Goal: Task Accomplishment & Management: Manage account settings

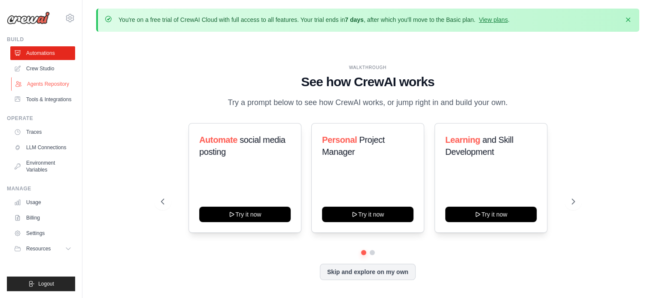
click at [51, 81] on link "Agents Repository" at bounding box center [43, 84] width 65 height 14
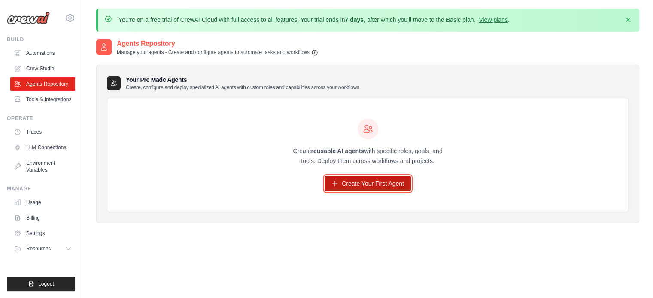
click at [359, 184] on link "Create Your First Agent" at bounding box center [367, 183] width 86 height 15
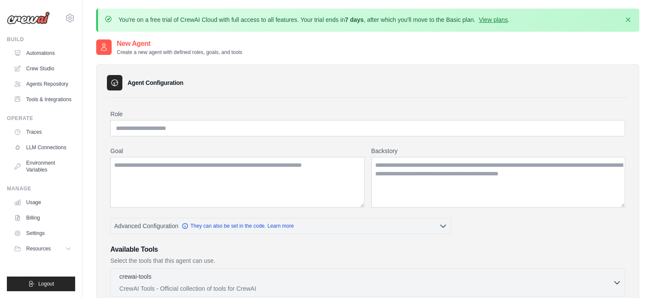
scroll to position [43, 0]
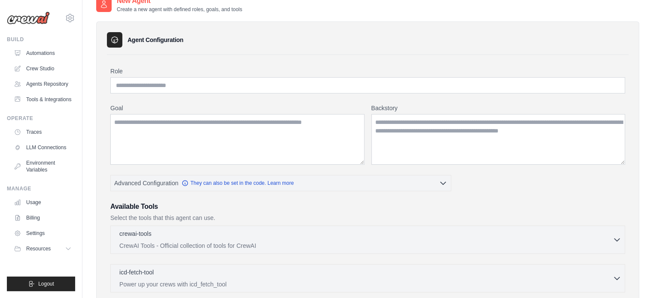
click at [197, 219] on p "Select the tools that this agent can use." at bounding box center [367, 218] width 514 height 9
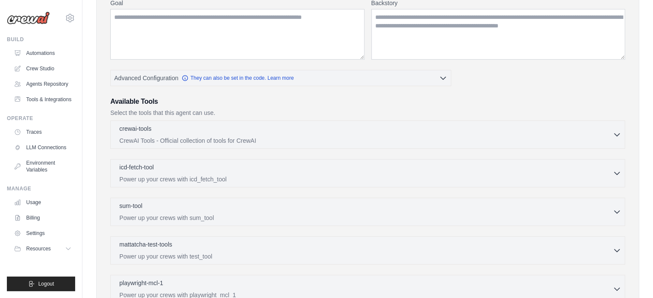
scroll to position [0, 0]
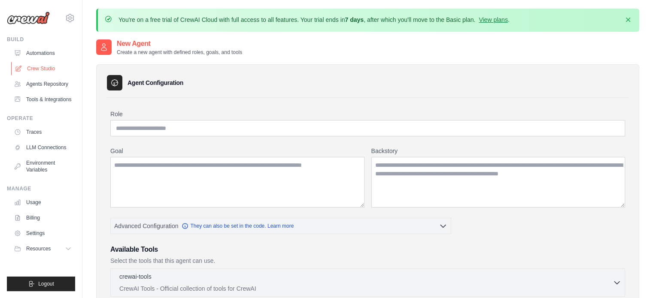
click at [53, 69] on link "Crew Studio" at bounding box center [43, 69] width 65 height 14
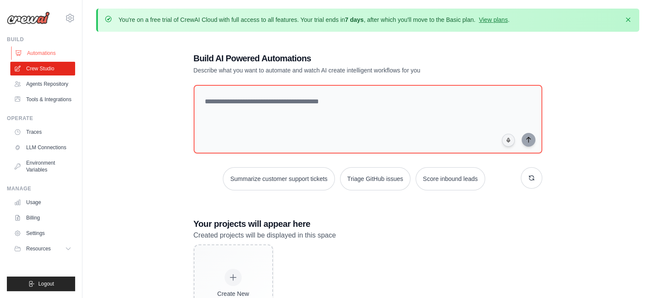
click at [55, 54] on link "Automations" at bounding box center [43, 53] width 65 height 14
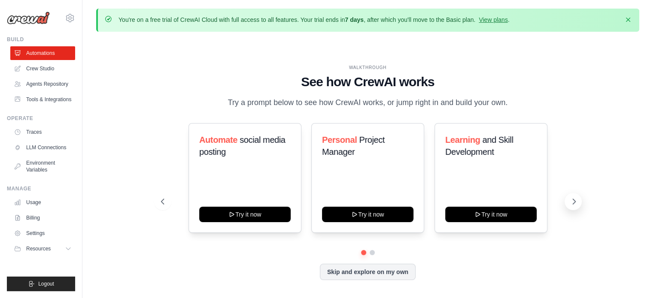
click at [570, 203] on icon at bounding box center [573, 201] width 9 height 9
click at [570, 204] on icon at bounding box center [573, 201] width 9 height 9
click at [44, 71] on link "Crew Studio" at bounding box center [43, 69] width 65 height 14
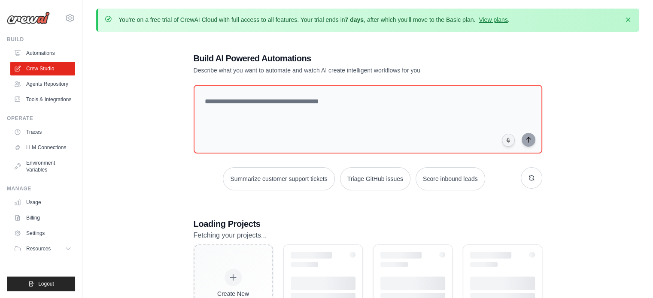
click at [46, 101] on link "Tools & Integrations" at bounding box center [42, 100] width 65 height 14
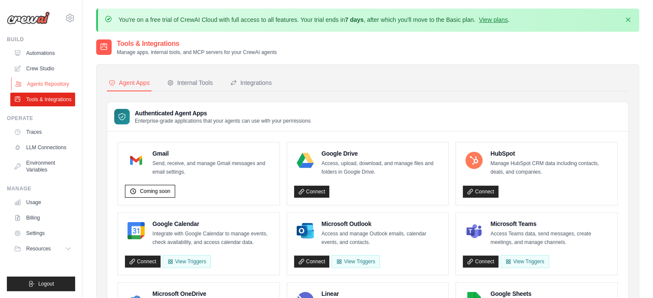
click at [54, 82] on link "Agents Repository" at bounding box center [43, 84] width 65 height 14
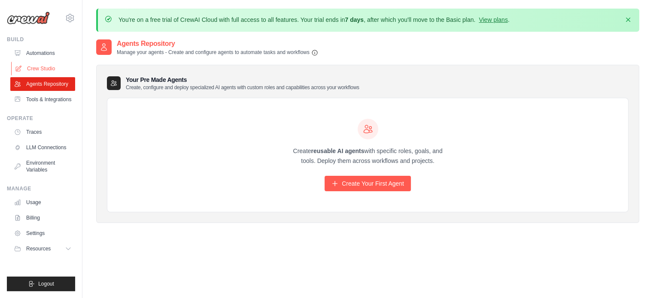
click at [40, 69] on link "Crew Studio" at bounding box center [43, 69] width 65 height 14
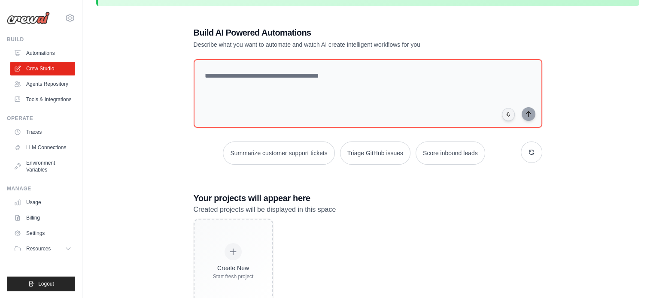
scroll to position [54, 0]
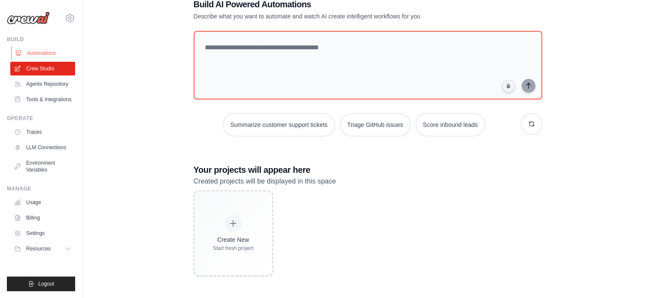
click at [37, 53] on link "Automations" at bounding box center [43, 53] width 65 height 14
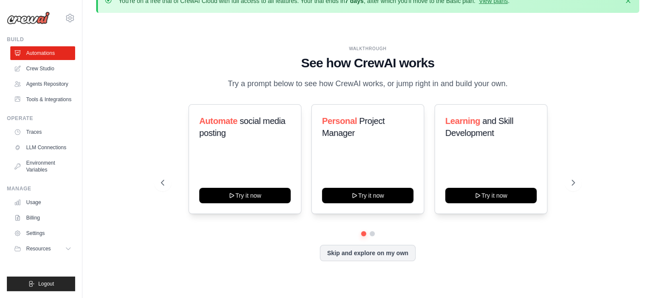
scroll to position [30, 0]
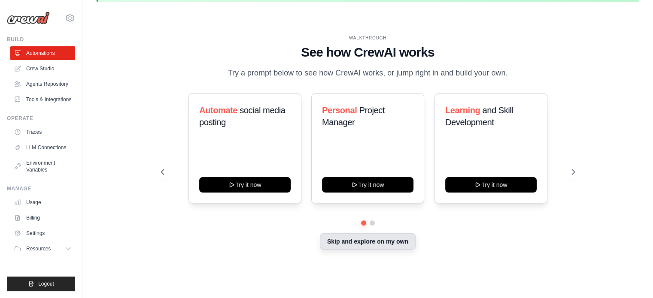
click at [390, 243] on button "Skip and explore on my own" at bounding box center [368, 241] width 96 height 16
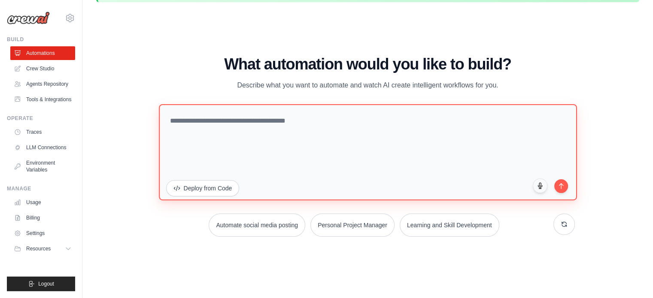
click at [262, 123] on textarea at bounding box center [368, 152] width 418 height 96
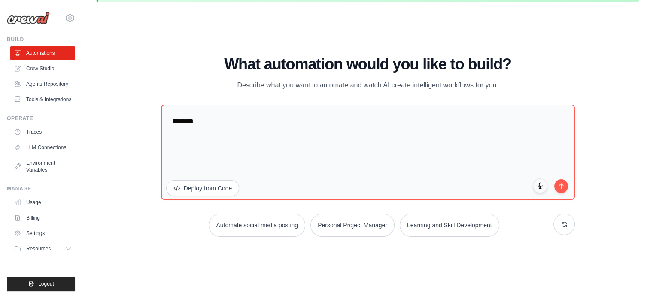
drag, startPoint x: 182, startPoint y: 121, endPoint x: 129, endPoint y: 133, distance: 54.4
click at [129, 133] on div "WALKTHROUGH See how CrewAI works Try a prompt below to see how CrewAI works, or…" at bounding box center [367, 149] width 543 height 281
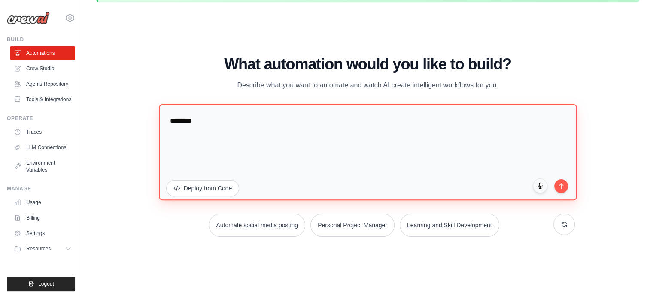
drag, startPoint x: 211, startPoint y: 123, endPoint x: 162, endPoint y: 122, distance: 48.5
click at [162, 122] on textarea "*******" at bounding box center [368, 152] width 418 height 96
paste textarea "**********"
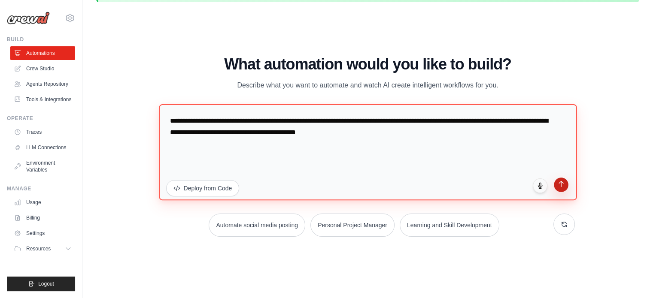
type textarea "**********"
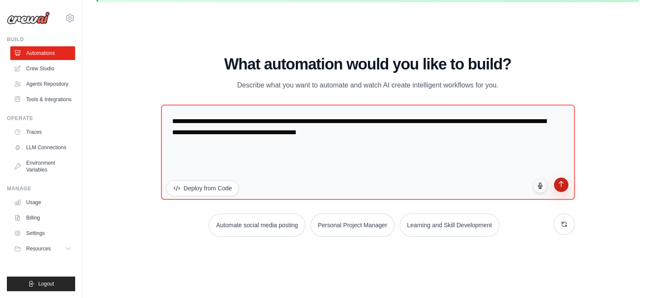
click at [564, 188] on button "submit" at bounding box center [560, 185] width 15 height 15
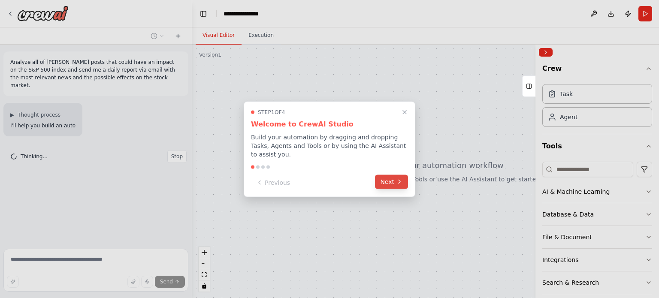
click at [387, 180] on button "Next" at bounding box center [391, 182] width 33 height 14
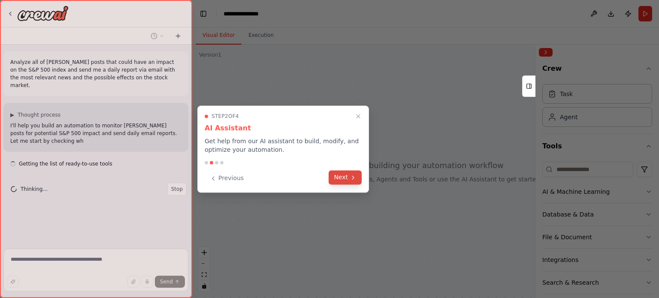
click at [351, 177] on icon at bounding box center [353, 177] width 7 height 7
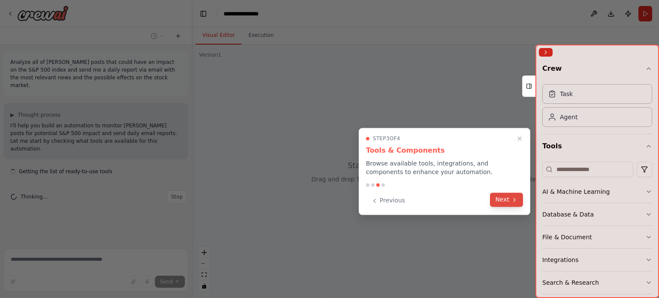
click at [495, 200] on button "Next" at bounding box center [506, 200] width 33 height 14
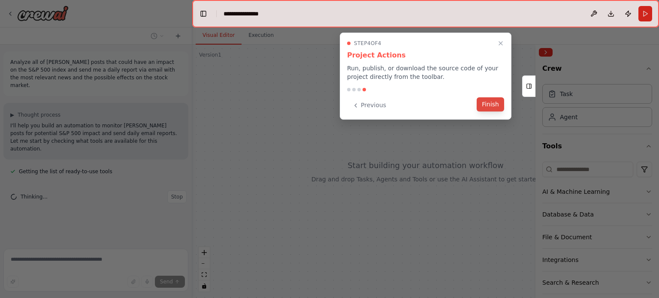
click at [487, 104] on button "Finish" at bounding box center [490, 104] width 27 height 14
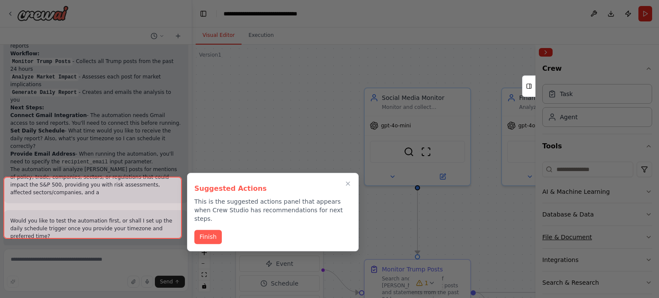
scroll to position [973, 0]
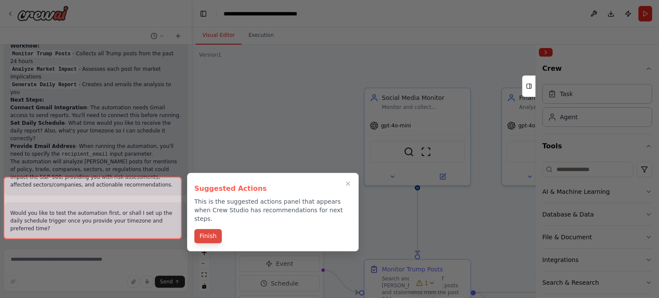
click at [209, 229] on button "Finish" at bounding box center [207, 236] width 27 height 14
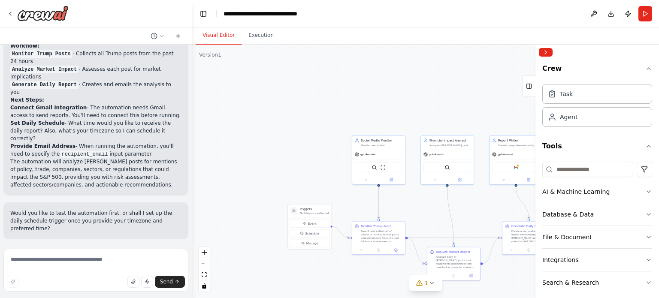
click at [107, 292] on span "Run Automation" at bounding box center [100, 295] width 42 height 7
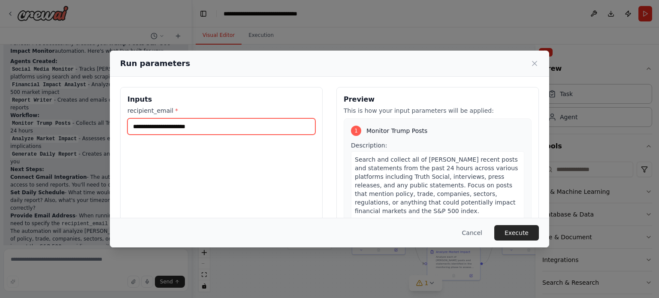
click at [146, 128] on input "recipient_email *" at bounding box center [221, 126] width 188 height 16
type input "**********"
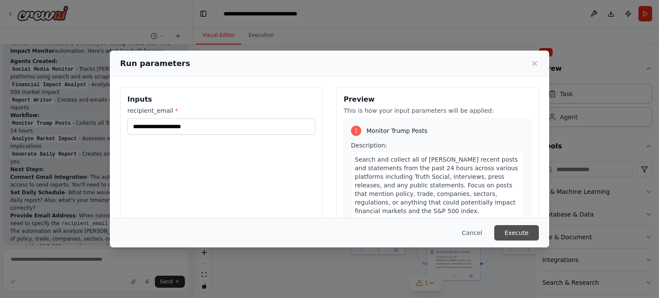
click at [519, 233] on button "Execute" at bounding box center [516, 232] width 45 height 15
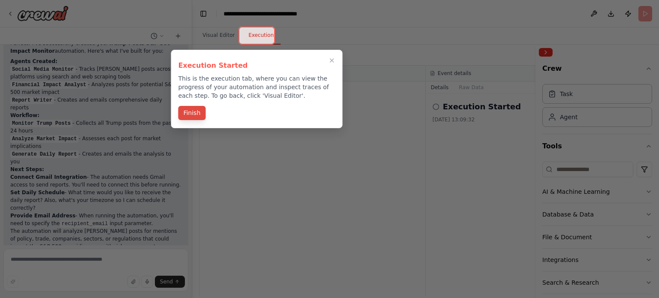
click at [191, 112] on button "Finish" at bounding box center [191, 113] width 27 height 14
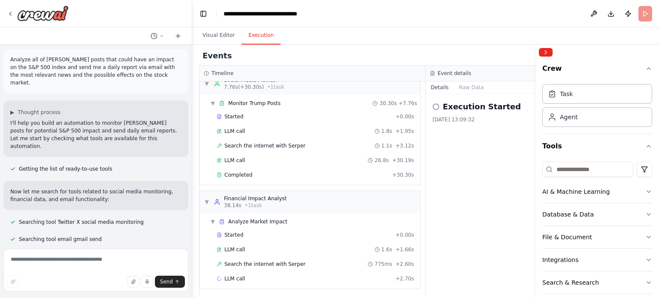
scroll to position [0, 0]
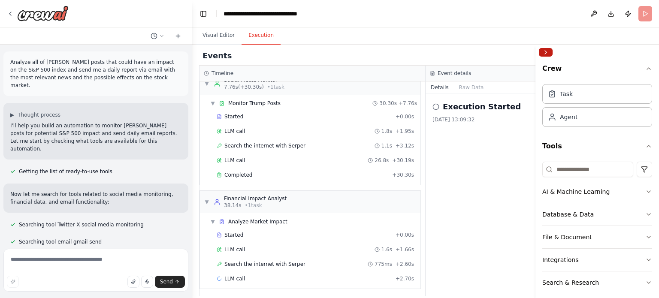
click at [546, 51] on button "Collapse right sidebar" at bounding box center [546, 52] width 14 height 9
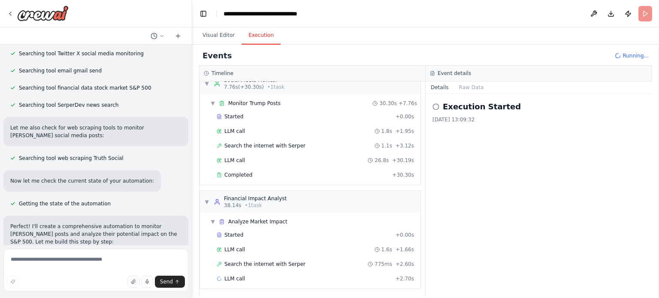
scroll to position [172, 0]
click at [163, 38] on icon at bounding box center [161, 35] width 5 height 5
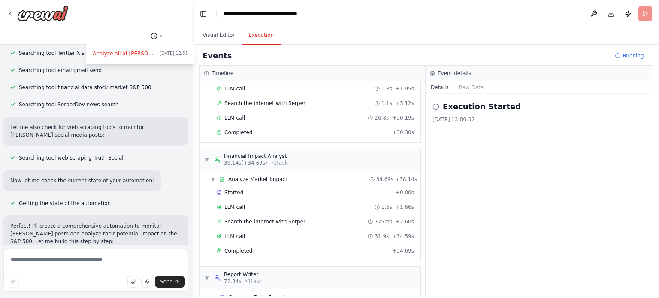
click at [163, 38] on div at bounding box center [96, 149] width 192 height 298
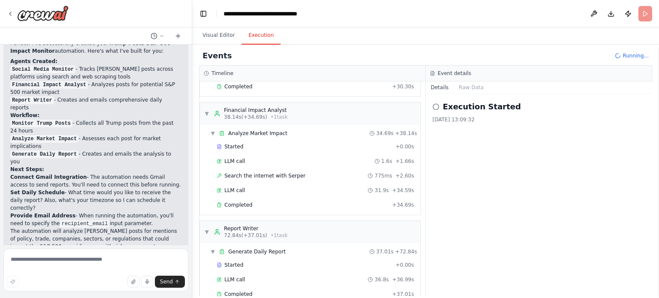
scroll to position [117, 0]
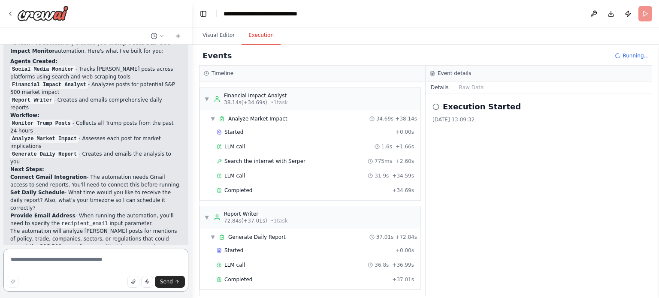
click at [73, 262] on textarea at bounding box center [95, 270] width 185 height 43
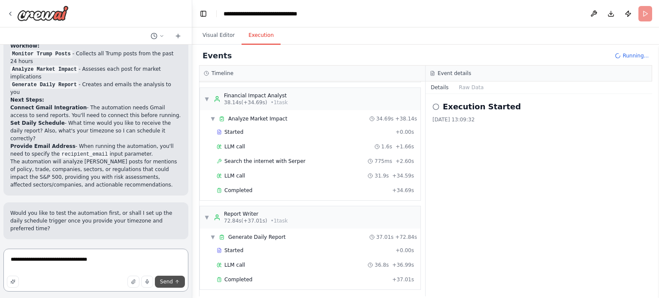
type textarea "**********"
click at [167, 281] on span "Send" at bounding box center [166, 281] width 13 height 7
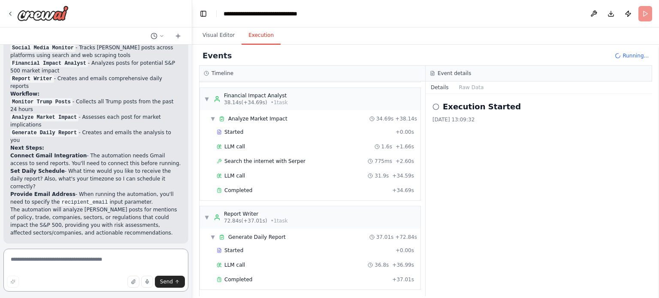
scroll to position [796, 0]
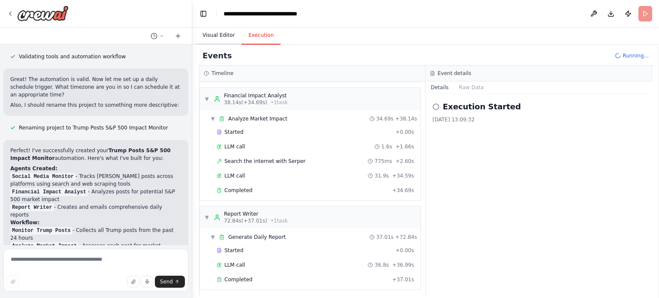
click at [223, 40] on button "Visual Editor" at bounding box center [219, 36] width 46 height 18
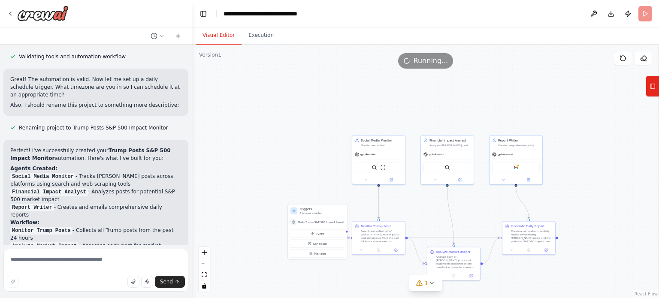
click at [433, 292] on div ".deletable-edge-delete-btn { width: 20px; height: 20px; border: 0px solid #ffff…" at bounding box center [425, 172] width 467 height 254
click at [432, 283] on icon at bounding box center [431, 283] width 7 height 7
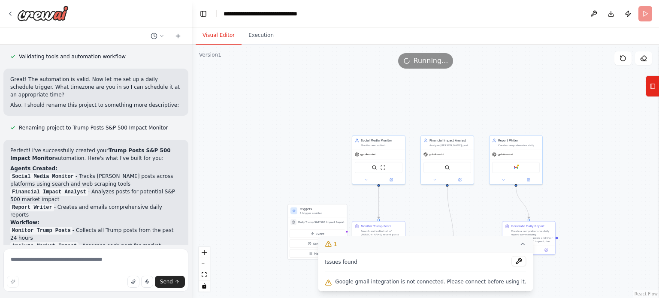
click at [478, 283] on span "Google gmail integration is not connected. Please connect before using it." at bounding box center [430, 281] width 191 height 7
click at [512, 263] on button at bounding box center [519, 261] width 15 height 10
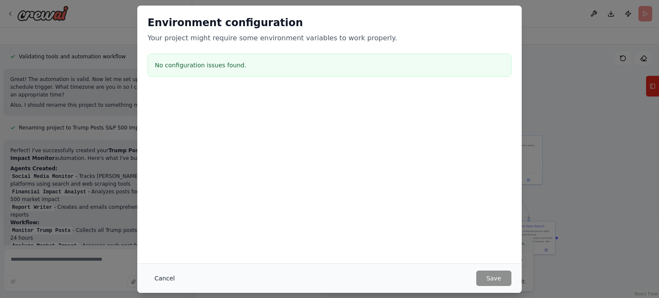
click at [154, 278] on button "Cancel" at bounding box center [165, 278] width 34 height 15
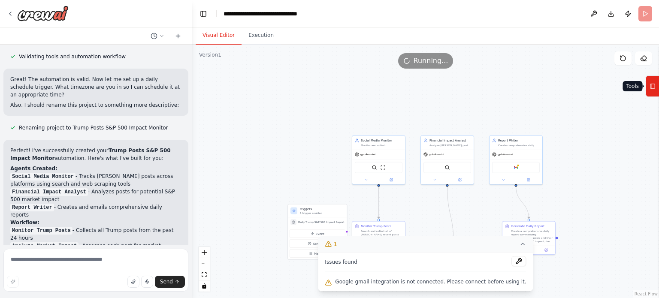
click at [655, 93] on icon at bounding box center [653, 86] width 6 height 14
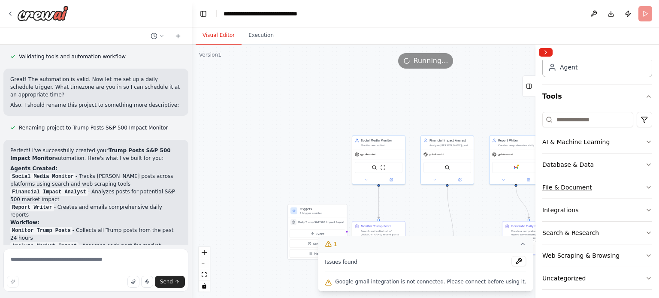
scroll to position [54, 0]
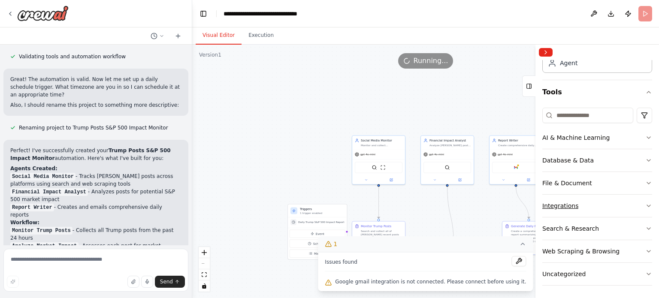
click at [645, 203] on icon "button" at bounding box center [648, 206] width 7 height 7
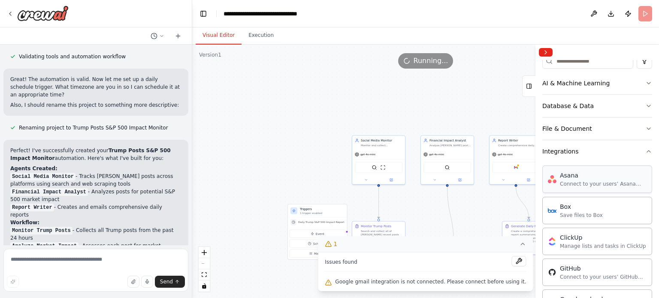
scroll to position [154, 0]
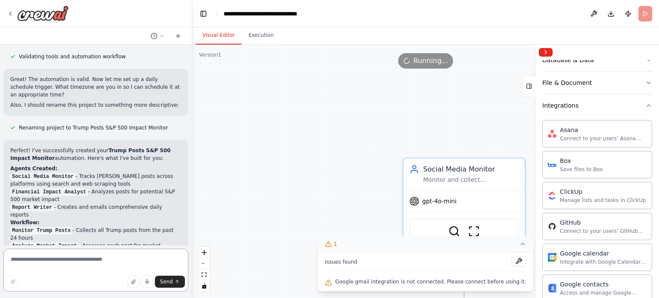
click at [85, 260] on textarea at bounding box center [95, 270] width 185 height 43
click at [115, 255] on textarea at bounding box center [95, 270] width 185 height 43
type textarea "**********"
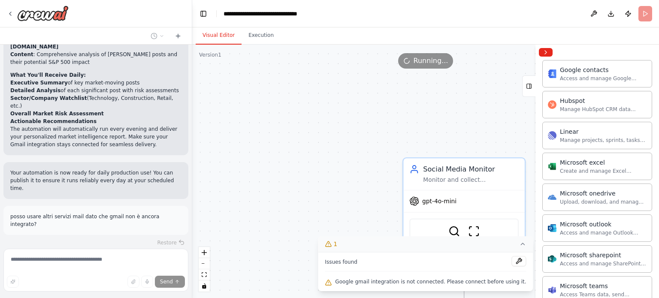
scroll to position [1357, 0]
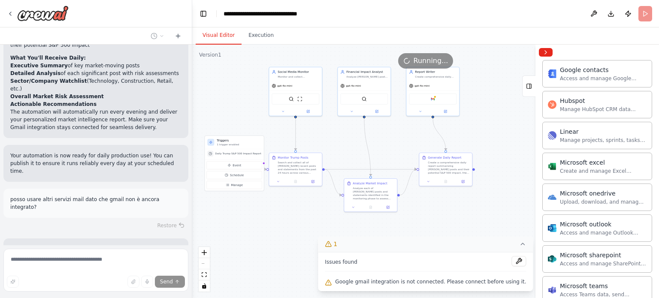
drag, startPoint x: 355, startPoint y: 168, endPoint x: 245, endPoint y: 70, distance: 146.8
click at [245, 70] on div ".deletable-edge-delete-btn { width: 20px; height: 20px; border: 0px solid #ffff…" at bounding box center [425, 172] width 467 height 254
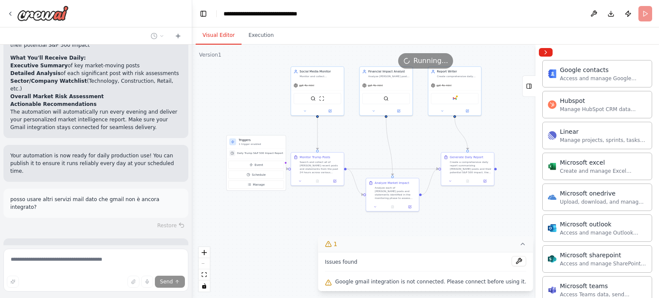
drag, startPoint x: 294, startPoint y: 216, endPoint x: 317, endPoint y: 216, distance: 23.2
click at [317, 216] on div ".deletable-edge-delete-btn { width: 20px; height: 20px; border: 0px solid #ffff…" at bounding box center [425, 172] width 467 height 254
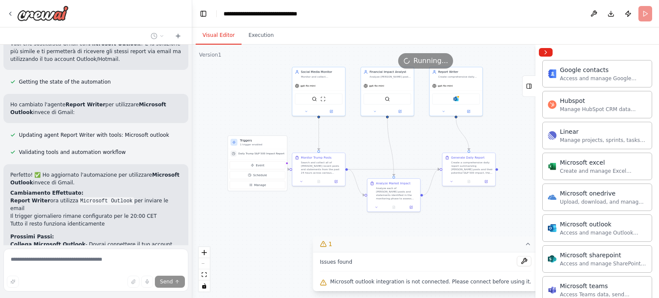
scroll to position [1739, 0]
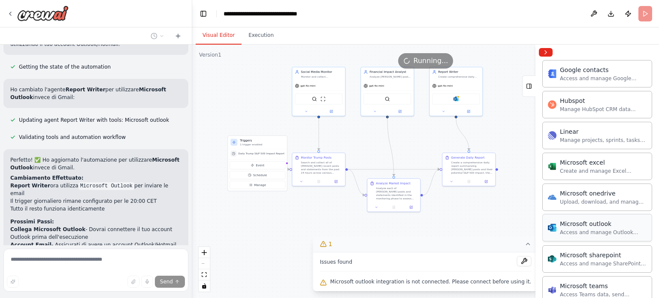
click at [589, 233] on div "Access and manage Outlook emails, calendar events, and contacts." at bounding box center [603, 232] width 87 height 7
click at [592, 229] on div "Access and manage Outlook emails, calendar events, and contacts." at bounding box center [603, 232] width 87 height 7
click at [589, 230] on div "Access and manage Outlook emails, calendar events, and contacts." at bounding box center [603, 232] width 87 height 7
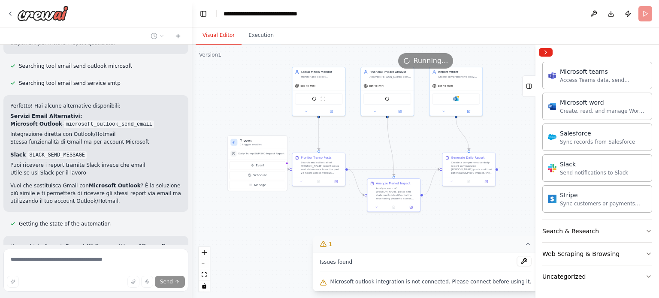
scroll to position [1568, 0]
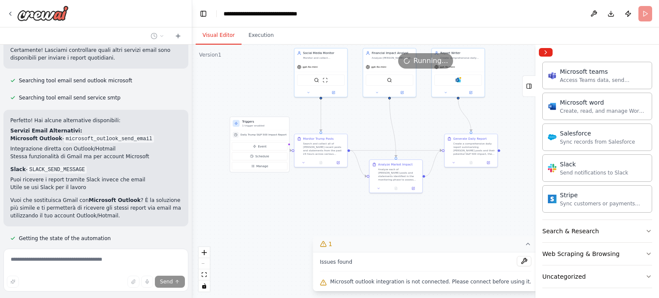
drag, startPoint x: 224, startPoint y: 230, endPoint x: 226, endPoint y: 211, distance: 19.0
click at [226, 211] on div ".deletable-edge-delete-btn { width: 20px; height: 20px; border: 0px solid #ffff…" at bounding box center [425, 172] width 467 height 254
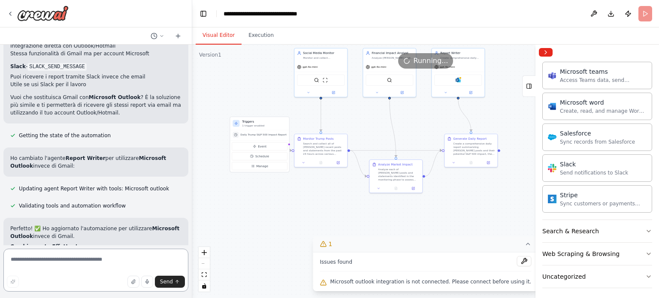
click at [124, 262] on textarea at bounding box center [95, 270] width 185 height 43
type textarea "**********"
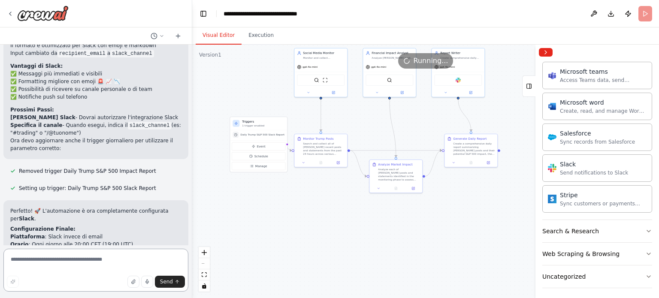
scroll to position [2225, 0]
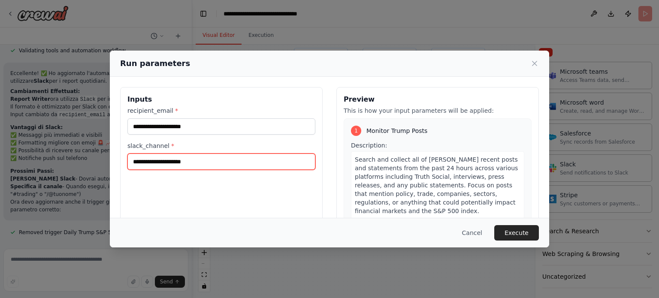
click at [183, 160] on input "slack_channel *" at bounding box center [221, 162] width 188 height 16
paste input "**********"
type input "**********"
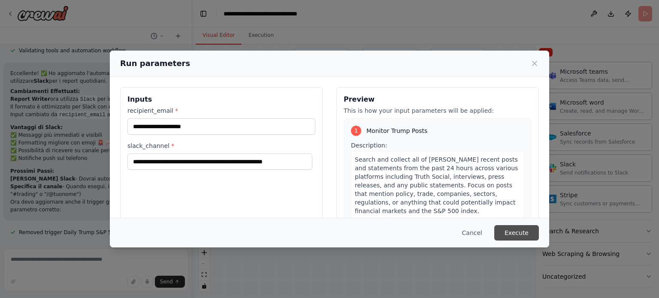
click at [524, 233] on button "Execute" at bounding box center [516, 232] width 45 height 15
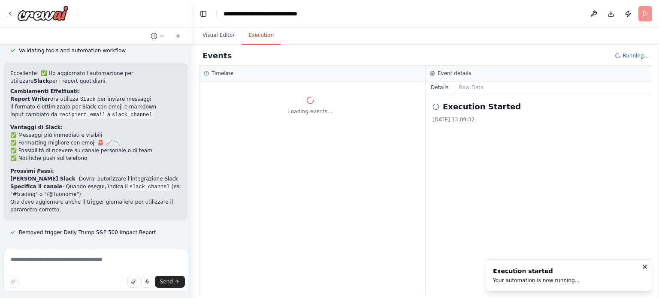
scroll to position [0, 0]
click at [140, 263] on textarea at bounding box center [95, 270] width 185 height 43
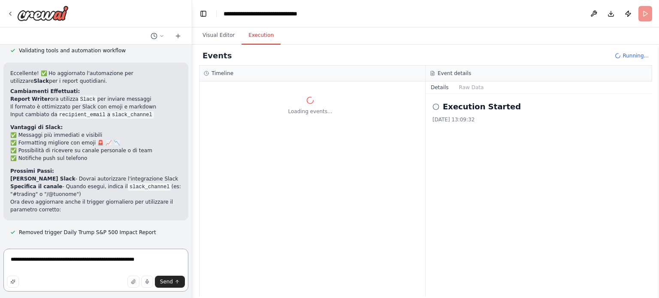
type textarea "**********"
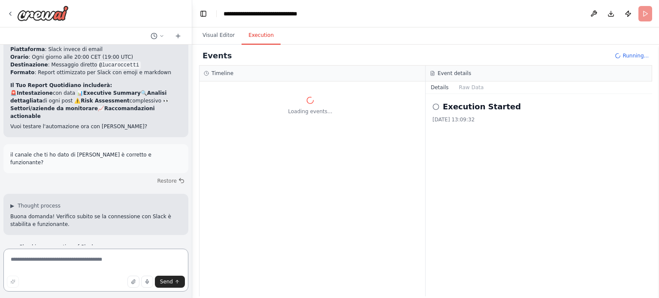
scroll to position [2412, 0]
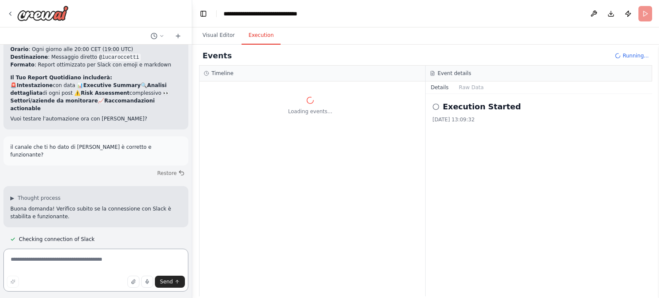
click at [57, 262] on textarea at bounding box center [95, 270] width 185 height 43
type textarea "**********"
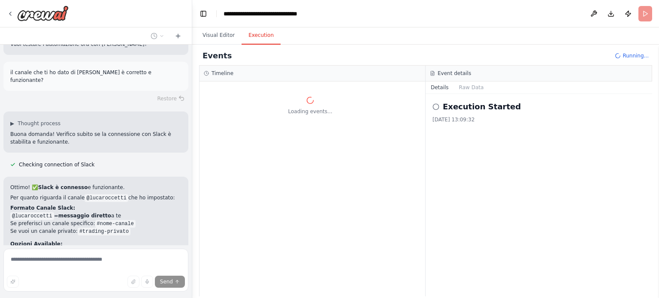
scroll to position [2488, 0]
click at [216, 36] on button "Visual Editor" at bounding box center [219, 36] width 46 height 18
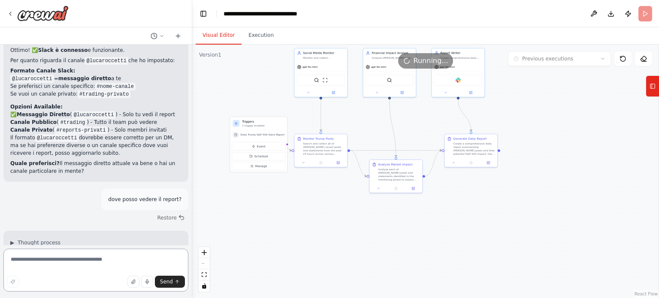
scroll to position [2667, 0]
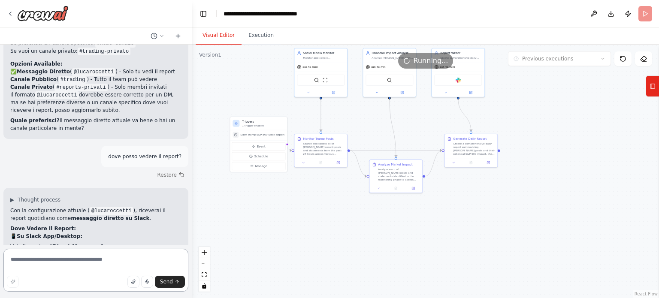
click at [76, 264] on textarea at bounding box center [95, 270] width 185 height 43
type textarea "**"
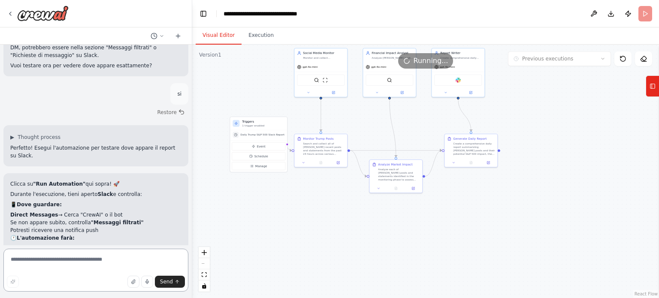
scroll to position [2994, 0]
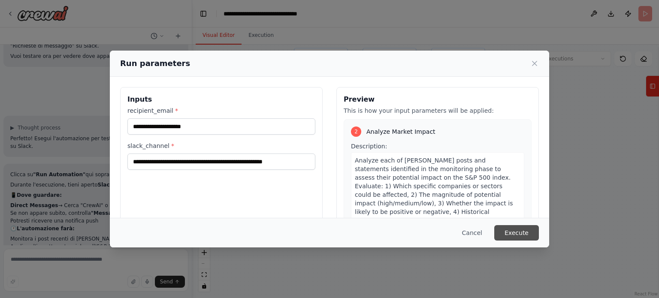
click at [519, 232] on button "Execute" at bounding box center [516, 232] width 45 height 15
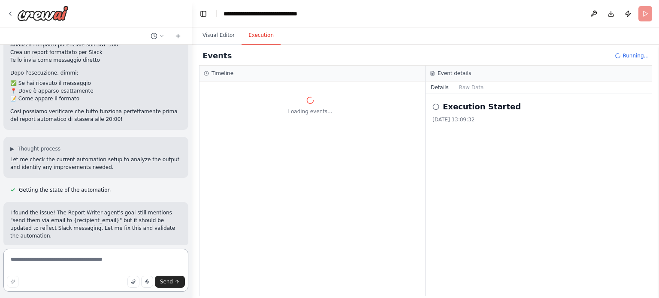
scroll to position [3325, 0]
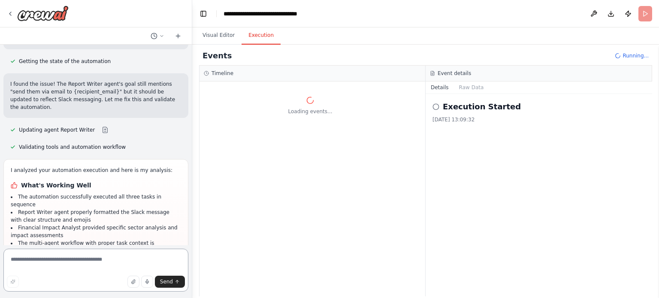
click at [103, 263] on textarea at bounding box center [95, 270] width 185 height 43
click at [97, 256] on textarea at bounding box center [95, 270] width 185 height 43
type textarea "*"
click at [475, 84] on button "Raw Data" at bounding box center [471, 88] width 35 height 12
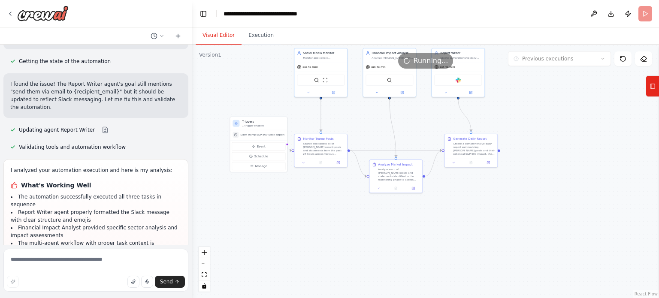
click at [215, 36] on button "Visual Editor" at bounding box center [219, 36] width 46 height 18
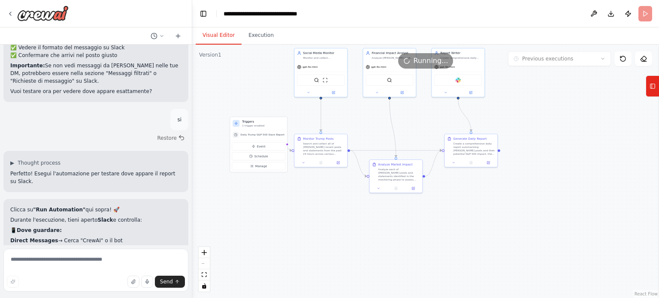
scroll to position [2939, 0]
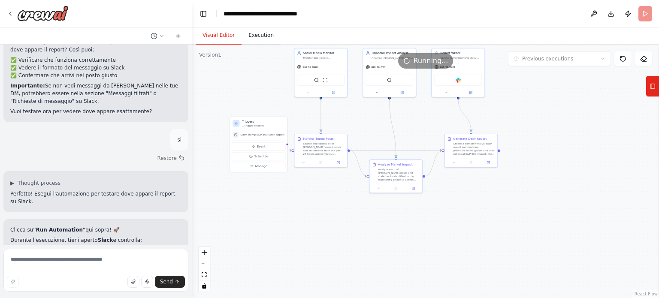
click at [251, 33] on button "Execution" at bounding box center [261, 36] width 39 height 18
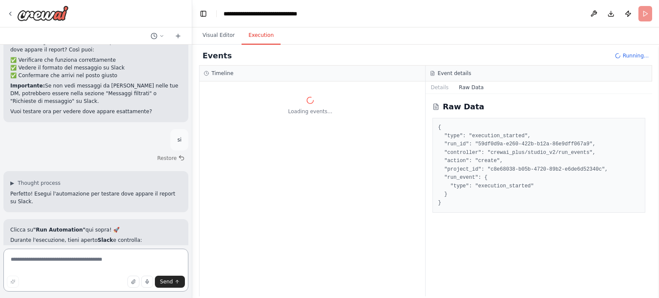
click at [73, 260] on textarea at bounding box center [95, 270] width 185 height 43
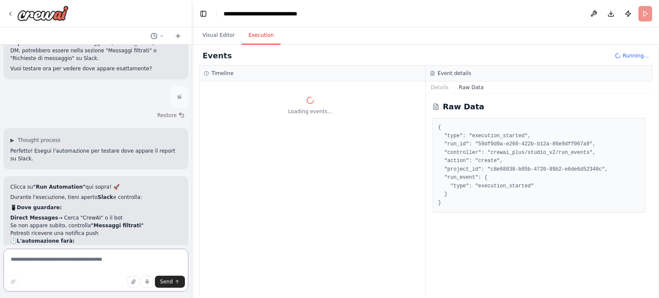
scroll to position [3325, 0]
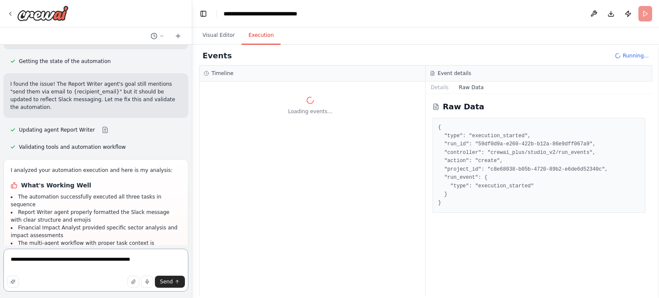
type textarea "**********"
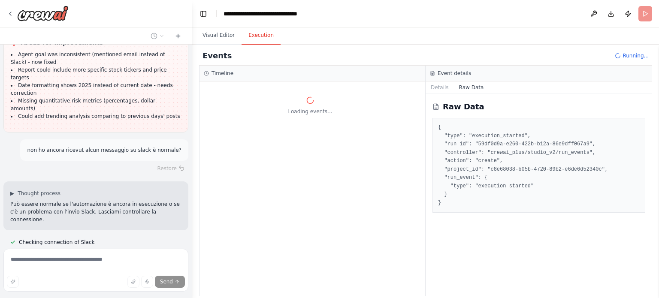
scroll to position [3513, 0]
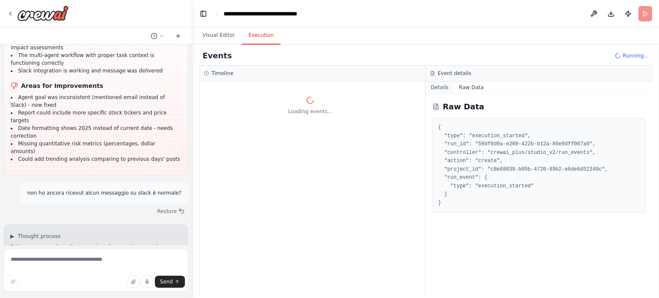
click at [435, 89] on button "Details" at bounding box center [440, 88] width 28 height 12
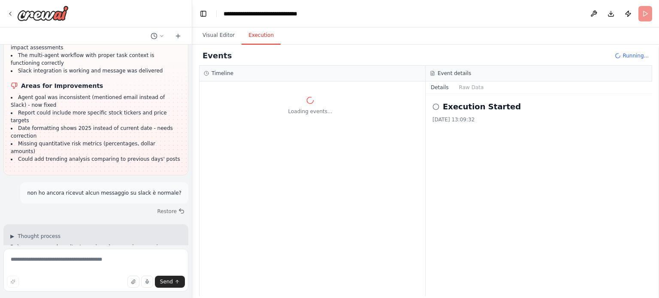
click at [435, 108] on icon at bounding box center [435, 106] width 7 height 7
click at [470, 87] on button "Raw Data" at bounding box center [471, 88] width 35 height 12
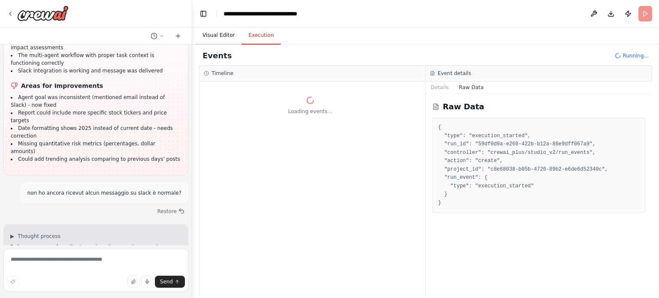
click at [220, 37] on button "Visual Editor" at bounding box center [219, 36] width 46 height 18
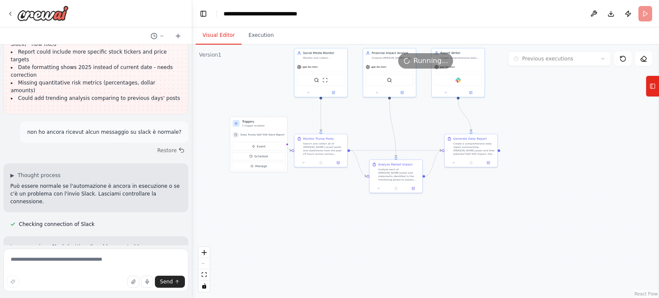
scroll to position [3577, 0]
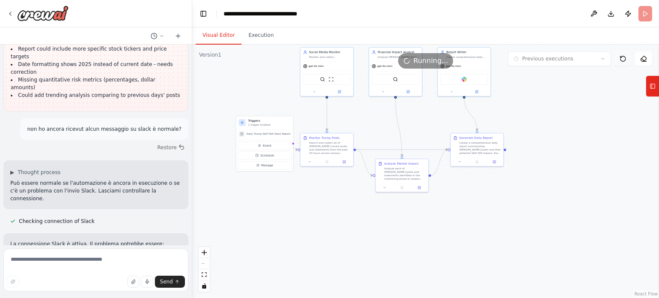
click at [620, 59] on icon at bounding box center [622, 58] width 5 height 5
click at [623, 59] on icon at bounding box center [623, 58] width 7 height 7
click at [623, 60] on icon at bounding box center [623, 58] width 7 height 7
click at [647, 58] on button at bounding box center [643, 58] width 17 height 15
click at [643, 60] on icon at bounding box center [643, 58] width 7 height 7
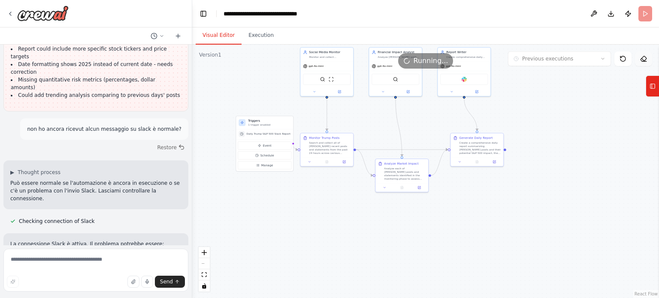
click at [643, 60] on icon at bounding box center [643, 58] width 7 height 7
click at [596, 13] on button at bounding box center [594, 13] width 14 height 15
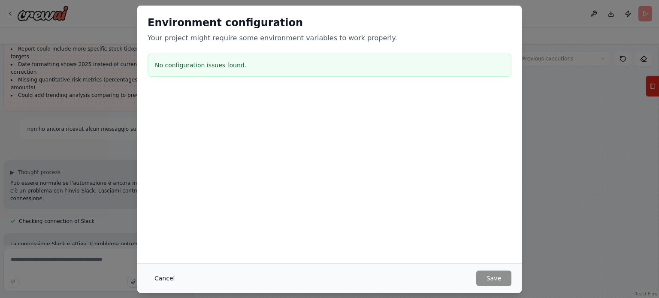
click at [163, 275] on button "Cancel" at bounding box center [165, 278] width 34 height 15
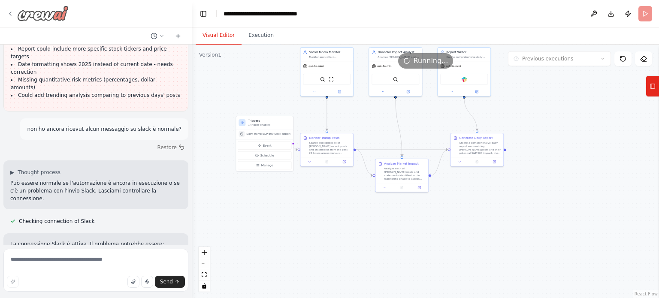
click at [12, 17] on icon at bounding box center [10, 13] width 7 height 7
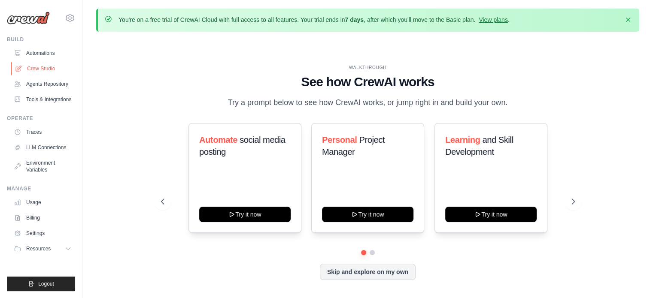
click at [38, 72] on link "Crew Studio" at bounding box center [43, 69] width 65 height 14
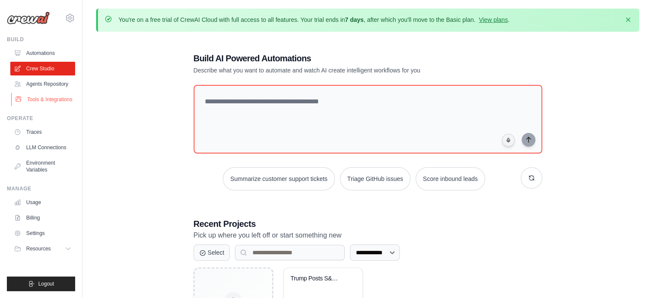
click at [37, 96] on link "Tools & Integrations" at bounding box center [43, 100] width 65 height 14
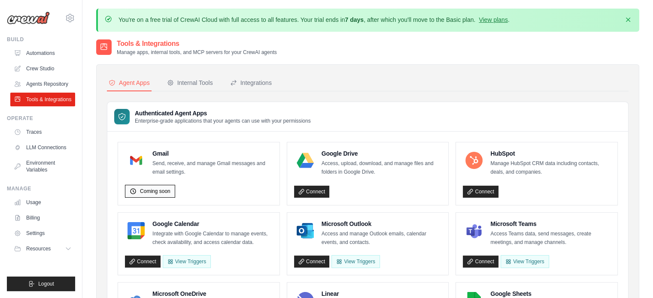
click at [147, 194] on span "Coming soon" at bounding box center [155, 191] width 30 height 7
click at [316, 260] on link "Connect" at bounding box center [312, 262] width 36 height 12
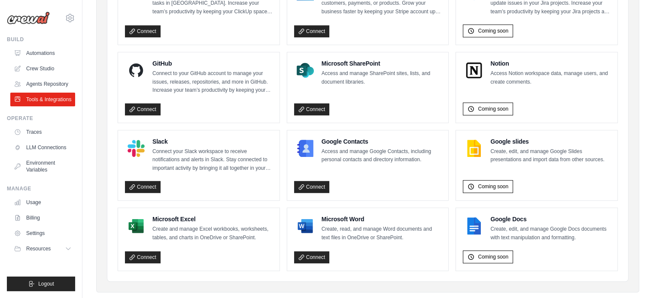
scroll to position [557, 0]
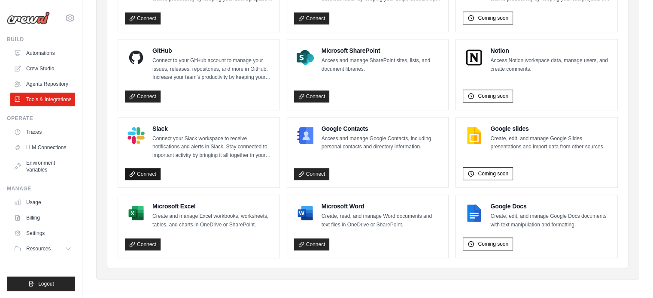
click at [142, 171] on link "Connect" at bounding box center [143, 174] width 36 height 12
click at [147, 172] on link "Connect" at bounding box center [143, 174] width 36 height 12
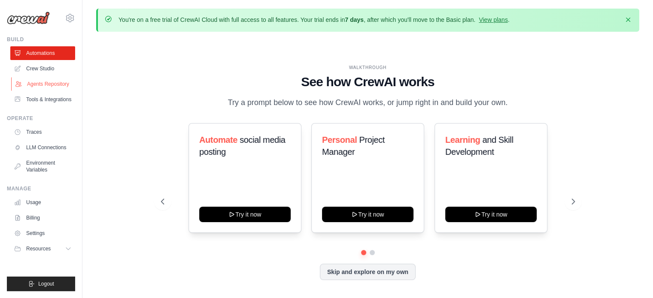
click at [57, 86] on link "Agents Repository" at bounding box center [43, 84] width 65 height 14
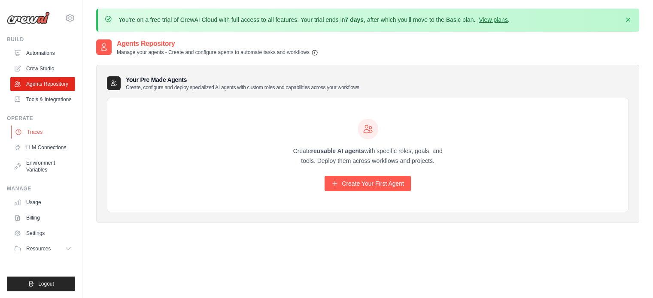
click at [47, 130] on link "Traces" at bounding box center [43, 132] width 65 height 14
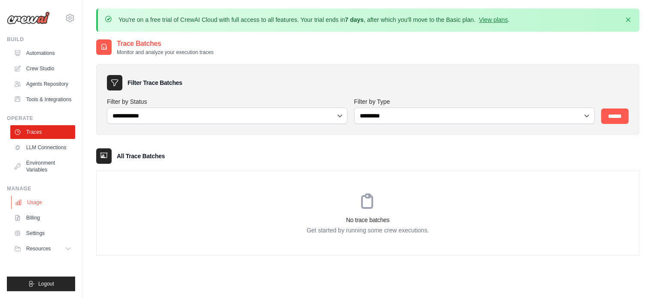
click at [38, 206] on link "Usage" at bounding box center [43, 203] width 65 height 14
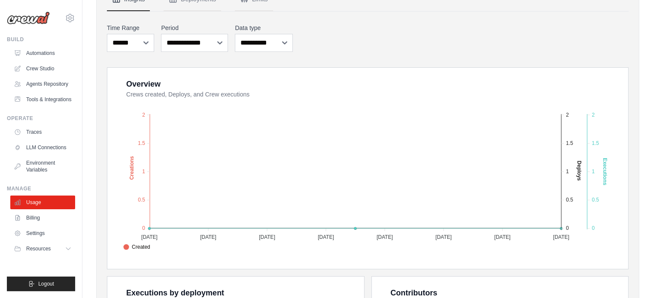
scroll to position [129, 0]
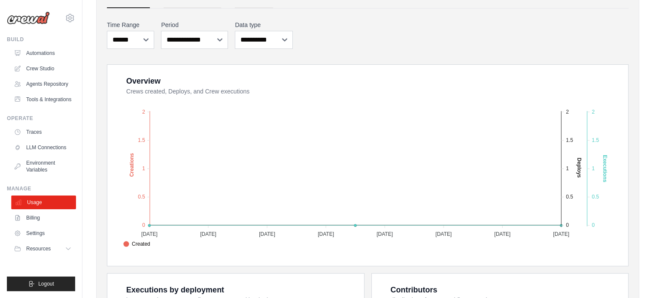
click at [30, 209] on link "Usage" at bounding box center [43, 203] width 65 height 14
click at [31, 214] on link "Billing" at bounding box center [43, 218] width 65 height 14
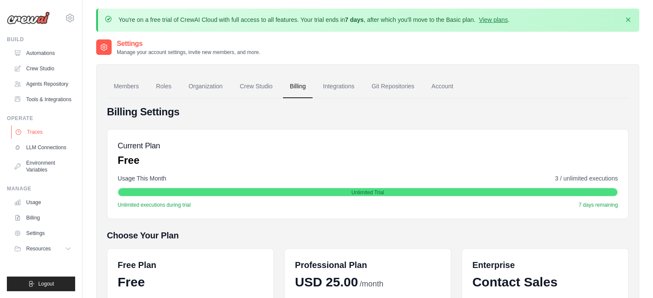
click at [43, 129] on link "Traces" at bounding box center [43, 132] width 65 height 14
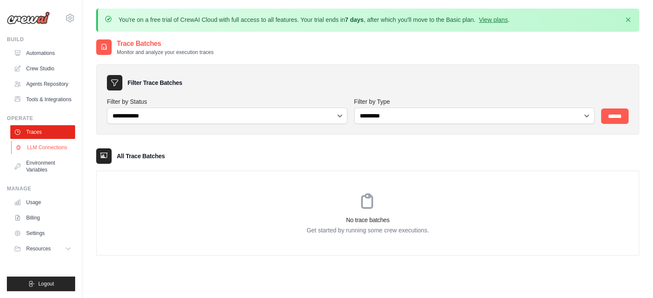
click at [40, 154] on link "LLM Connections" at bounding box center [43, 148] width 65 height 14
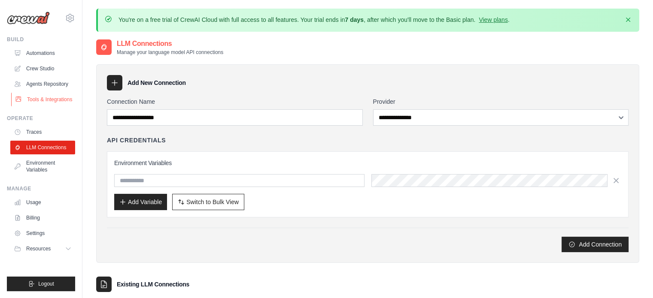
click at [54, 99] on link "Tools & Integrations" at bounding box center [43, 100] width 65 height 14
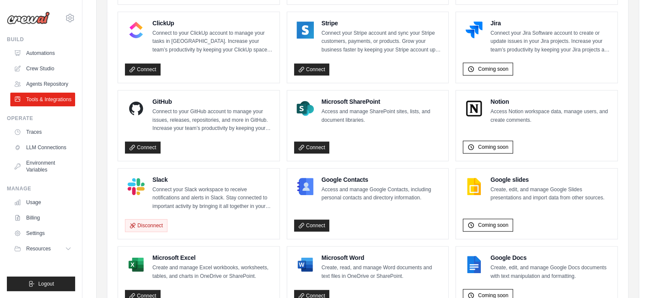
scroll to position [515, 0]
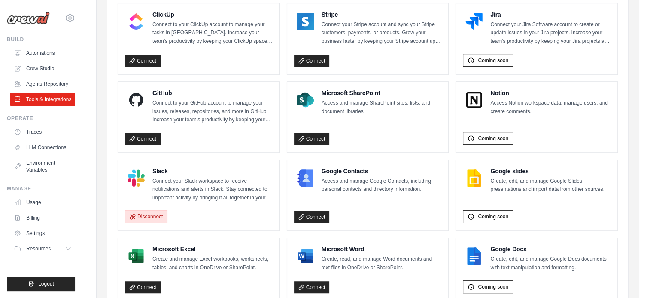
click at [149, 212] on button "Disconnect" at bounding box center [146, 216] width 42 height 13
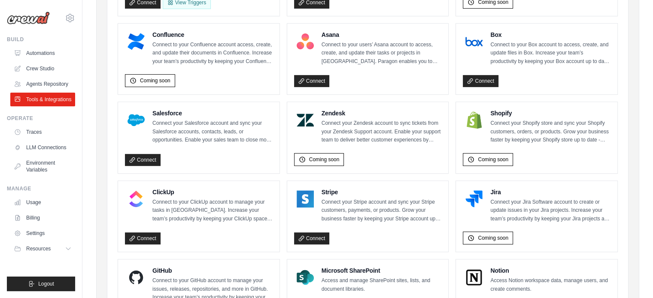
scroll to position [300, 0]
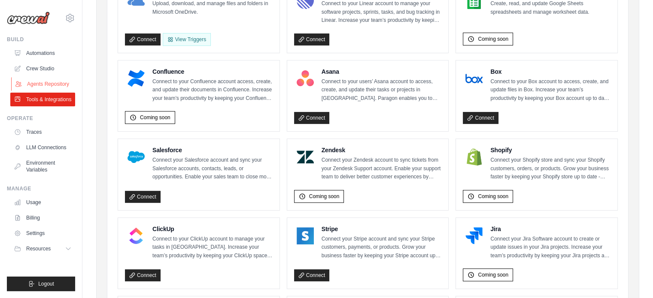
click at [42, 83] on link "Agents Repository" at bounding box center [43, 84] width 65 height 14
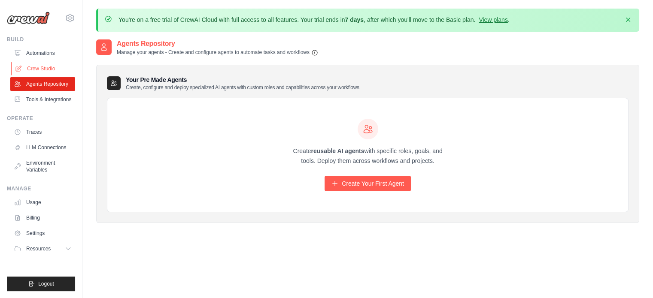
click at [45, 70] on link "Crew Studio" at bounding box center [43, 69] width 65 height 14
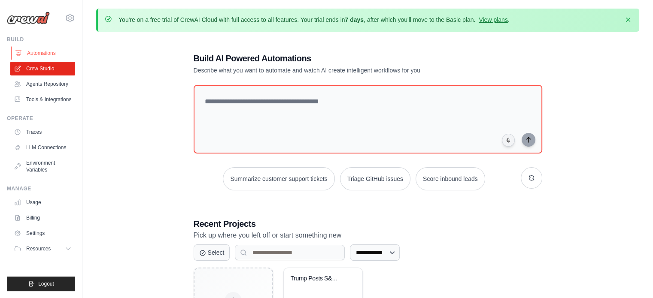
click at [45, 50] on link "Automations" at bounding box center [43, 53] width 65 height 14
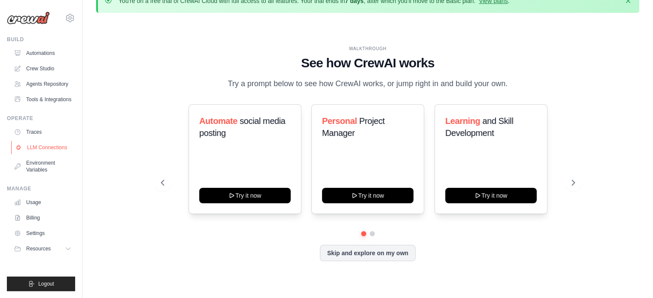
scroll to position [30, 0]
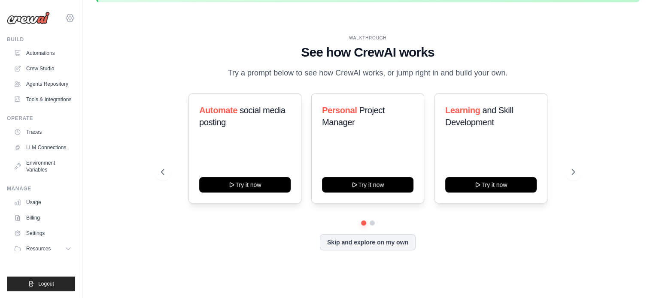
click at [71, 21] on icon at bounding box center [70, 18] width 10 height 10
click at [96, 54] on span "Settings" at bounding box center [107, 53] width 68 height 9
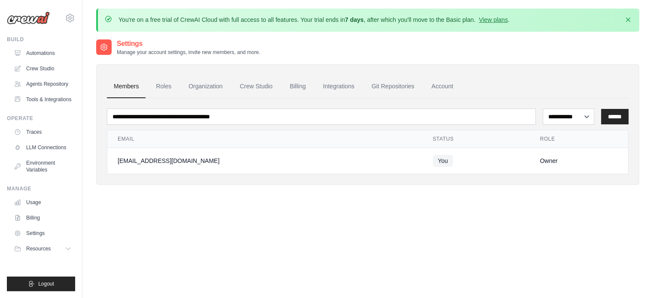
click at [108, 46] on icon at bounding box center [104, 47] width 9 height 9
click at [168, 88] on link "Roles" at bounding box center [163, 86] width 29 height 23
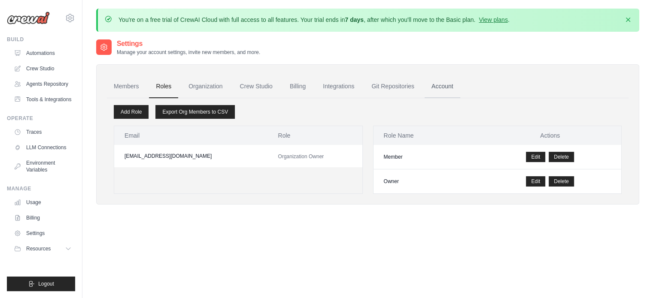
click at [445, 85] on link "Account" at bounding box center [442, 86] width 36 height 23
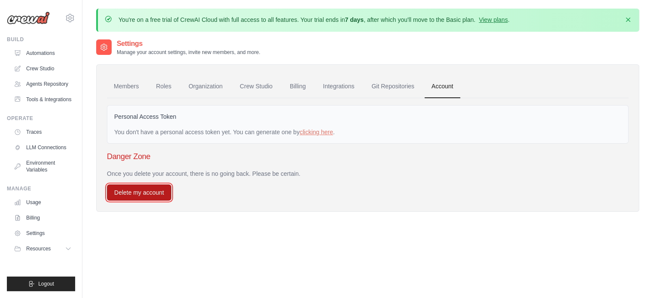
click at [142, 192] on button "Delete my account" at bounding box center [139, 192] width 64 height 16
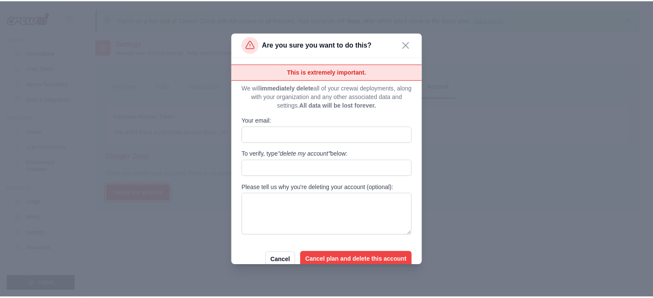
scroll to position [12, 0]
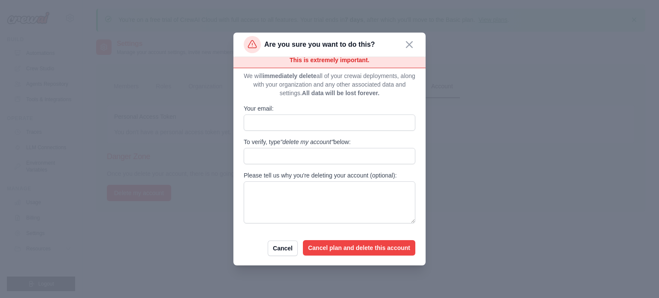
click at [342, 250] on button "Cancel plan and delete this account" at bounding box center [359, 247] width 112 height 15
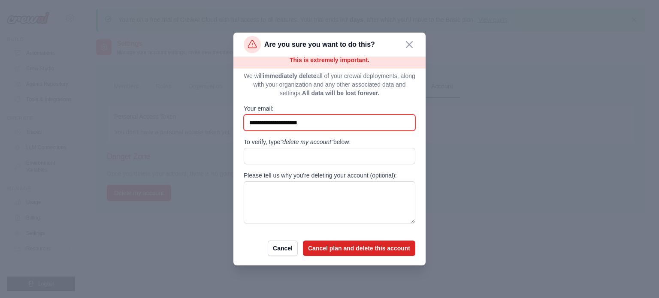
type input "**********"
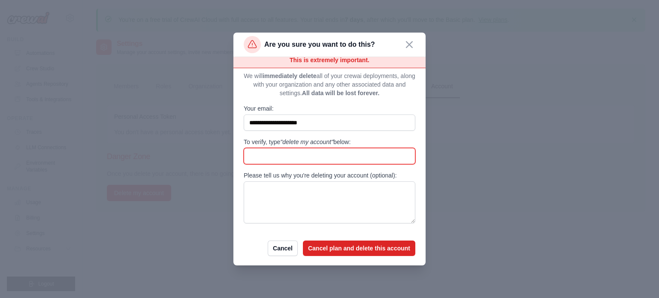
click at [283, 157] on input "To verify, type "delete my account" below:" at bounding box center [330, 156] width 172 height 16
type input "**********"
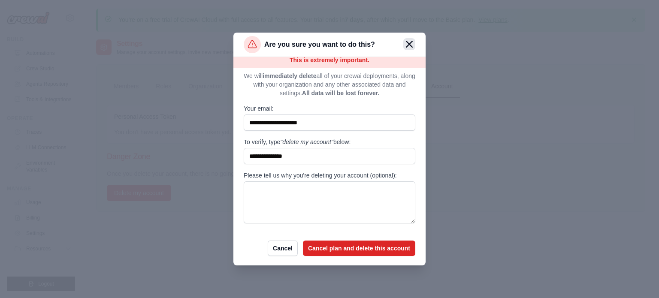
click at [411, 43] on icon "button" at bounding box center [409, 44] width 6 height 6
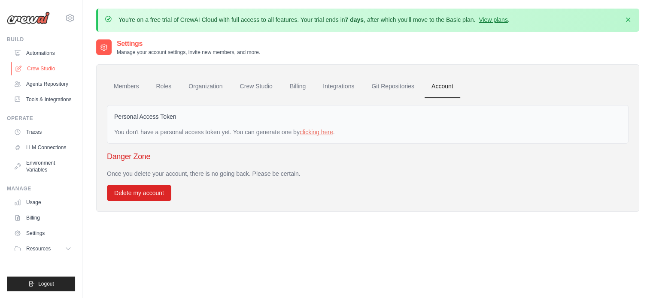
click at [33, 62] on link "Crew Studio" at bounding box center [43, 69] width 65 height 14
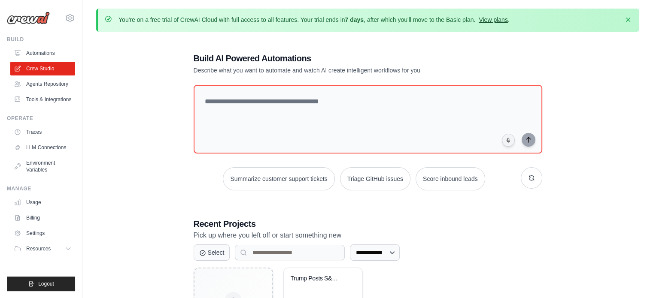
click at [507, 18] on link "View plans" at bounding box center [492, 19] width 29 height 7
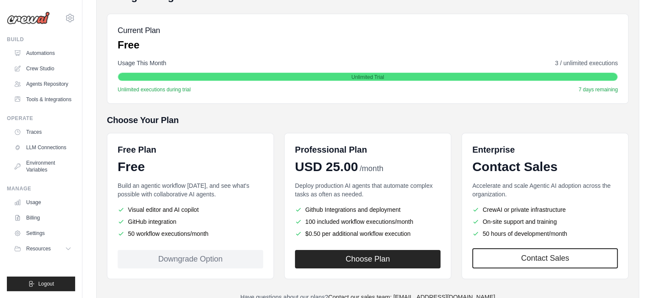
scroll to position [129, 0]
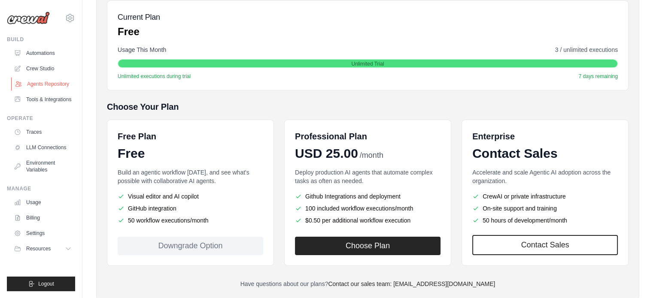
click at [58, 82] on link "Agents Repository" at bounding box center [43, 84] width 65 height 14
click at [51, 62] on link "Crew Studio" at bounding box center [43, 69] width 65 height 14
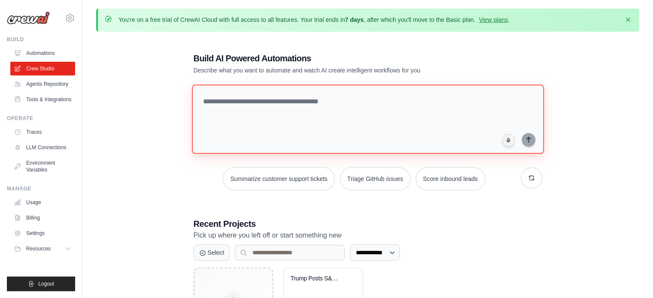
click at [245, 98] on textarea at bounding box center [367, 120] width 352 height 70
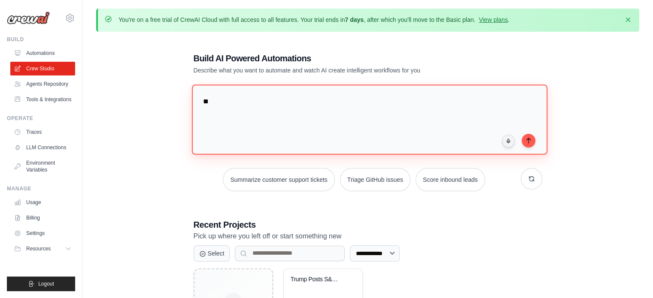
type textarea "*"
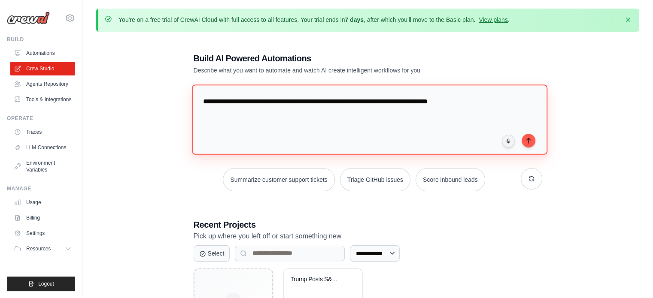
click at [310, 102] on textarea "**********" at bounding box center [368, 120] width 355 height 70
click at [323, 101] on textarea "**********" at bounding box center [368, 120] width 355 height 70
drag, startPoint x: 244, startPoint y: 114, endPoint x: 269, endPoint y: 112, distance: 25.0
click at [269, 112] on textarea "**********" at bounding box center [368, 120] width 355 height 70
click at [274, 103] on textarea "**********" at bounding box center [368, 120] width 355 height 70
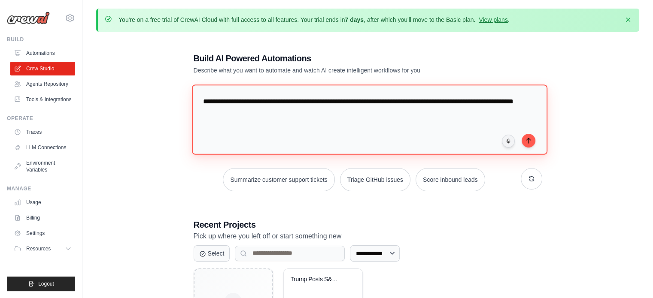
click at [272, 109] on textarea "**********" at bounding box center [368, 120] width 355 height 70
click at [277, 103] on textarea "**********" at bounding box center [368, 120] width 355 height 70
click at [313, 101] on textarea "**********" at bounding box center [368, 120] width 355 height 70
type textarea "**********"
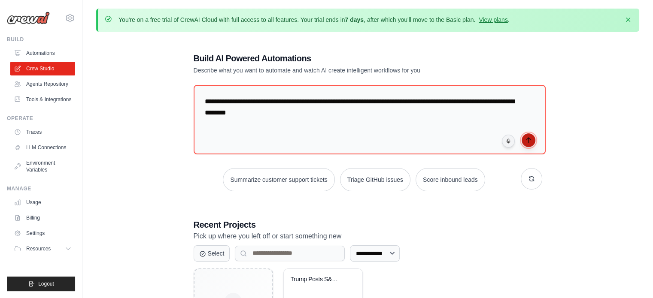
click at [529, 141] on icon "submit" at bounding box center [528, 140] width 7 height 7
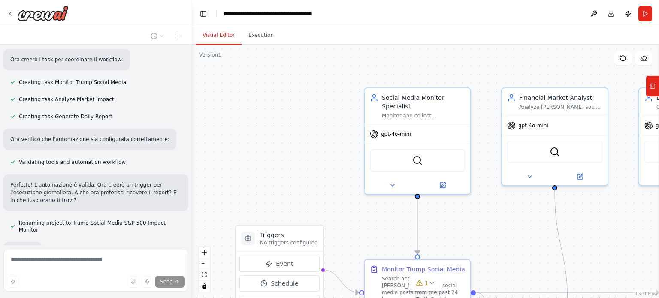
scroll to position [499, 0]
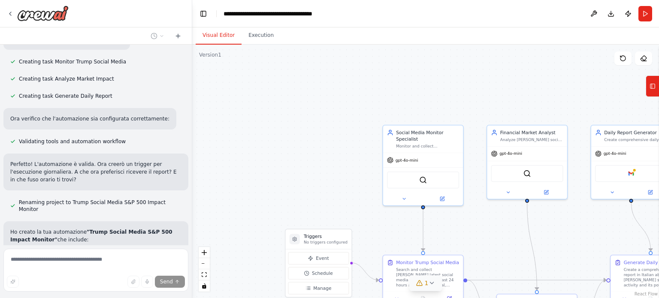
click at [431, 283] on icon at bounding box center [431, 283] width 7 height 7
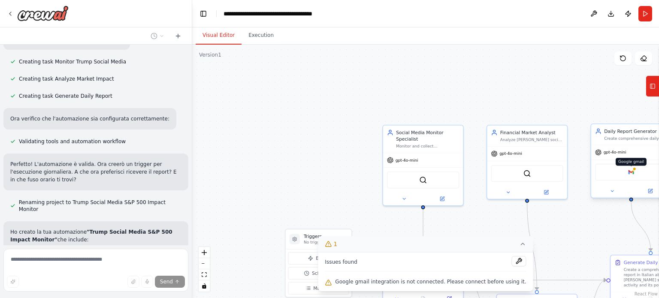
click at [633, 172] on img at bounding box center [631, 172] width 8 height 8
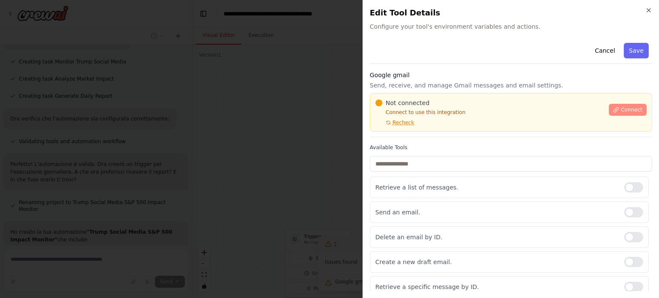
click at [624, 111] on span "Connect" at bounding box center [631, 109] width 21 height 7
click at [621, 106] on span "Connect" at bounding box center [631, 109] width 21 height 7
click at [395, 125] on span "Recheck" at bounding box center [403, 122] width 21 height 7
click at [623, 111] on span "Connect" at bounding box center [631, 109] width 21 height 7
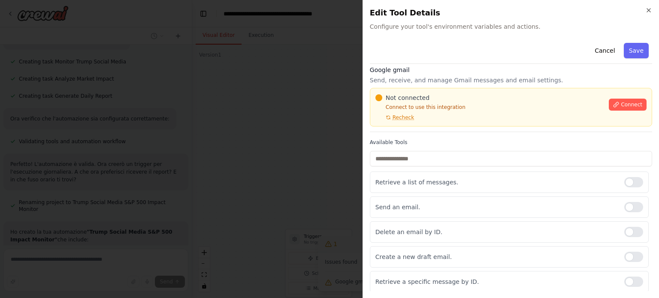
scroll to position [0, 0]
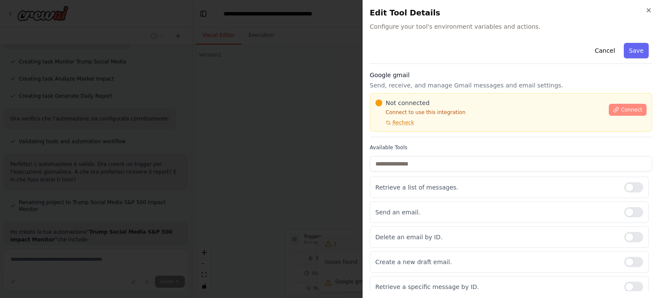
click at [624, 108] on span "Connect" at bounding box center [631, 109] width 21 height 7
